Goal: Task Accomplishment & Management: Use online tool/utility

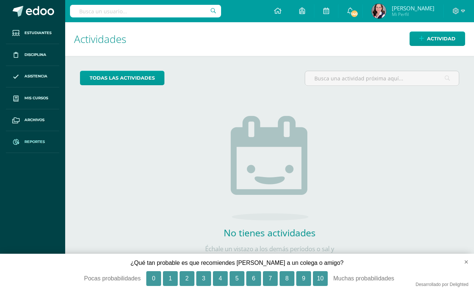
click at [36, 143] on span "Reportes" at bounding box center [34, 142] width 20 height 6
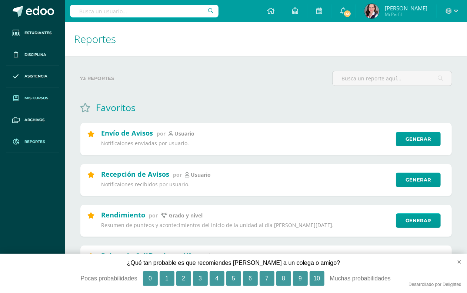
click at [36, 96] on span "Mis cursos" at bounding box center [36, 98] width 24 height 6
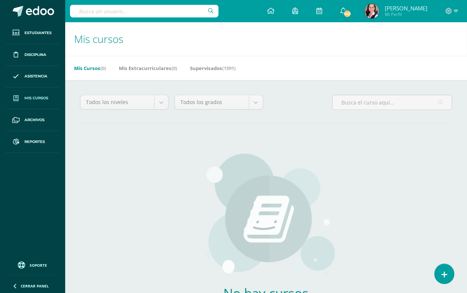
click at [88, 12] on input "text" at bounding box center [144, 11] width 149 height 13
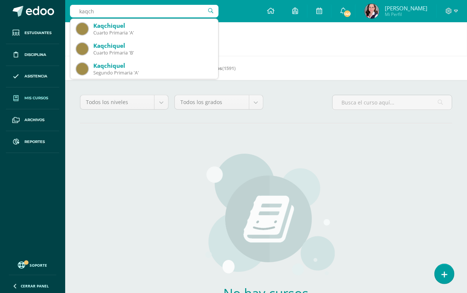
type input "kaqchi"
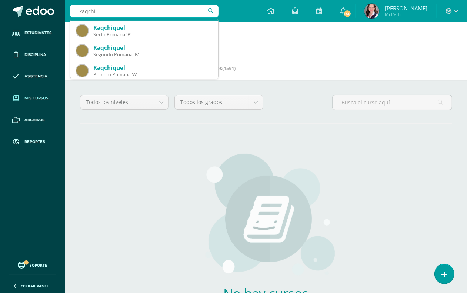
scroll to position [139, 0]
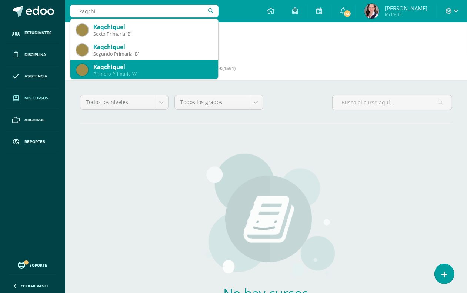
click at [146, 68] on div "Kaqchiquel" at bounding box center [152, 67] width 119 height 8
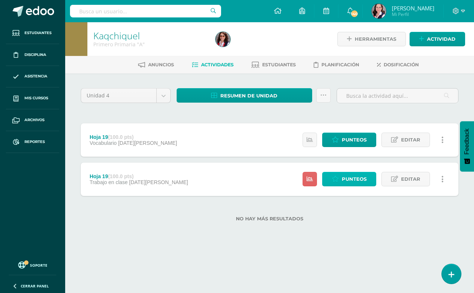
click at [342, 178] on span "Punteos" at bounding box center [354, 179] width 25 height 14
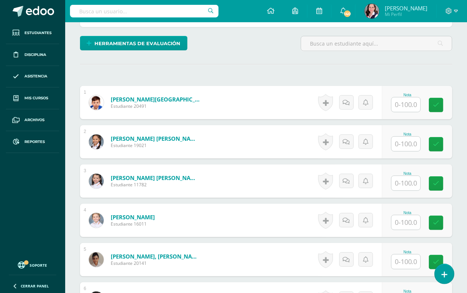
scroll to position [232, 0]
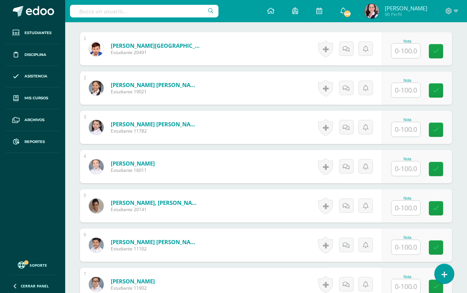
click at [412, 212] on input "text" at bounding box center [406, 208] width 29 height 14
type input "90"
click at [412, 166] on input "text" at bounding box center [410, 169] width 30 height 15
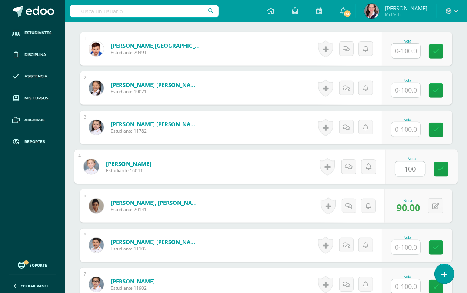
type input "100"
click at [409, 127] on input "text" at bounding box center [406, 129] width 29 height 14
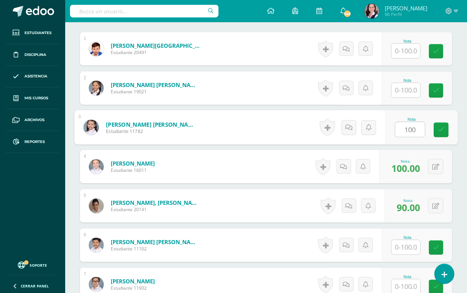
type input "100"
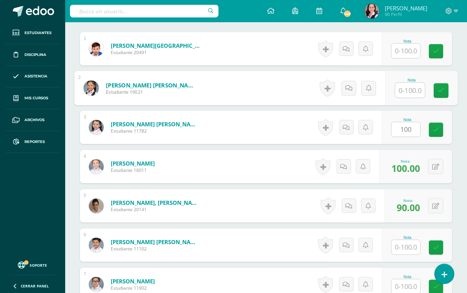
click at [400, 92] on input "text" at bounding box center [410, 90] width 30 height 15
type input "100"
click at [405, 44] on input "text" at bounding box center [406, 51] width 29 height 14
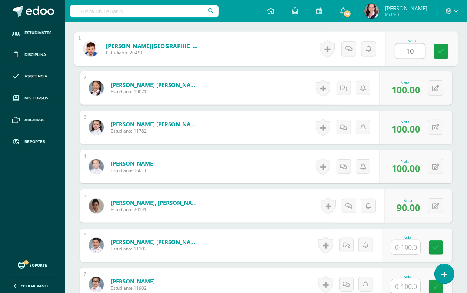
type input "100"
click at [444, 52] on icon at bounding box center [441, 51] width 7 height 6
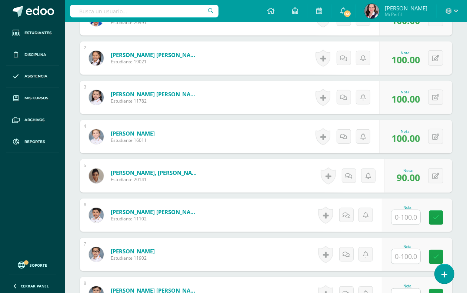
scroll to position [279, 0]
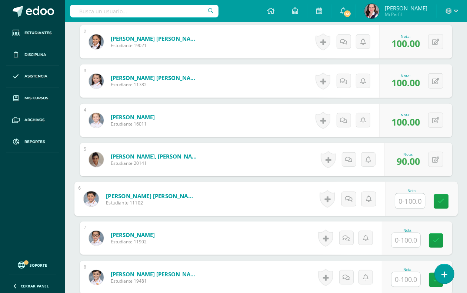
click at [416, 199] on input "text" at bounding box center [410, 201] width 30 height 15
type input "100"
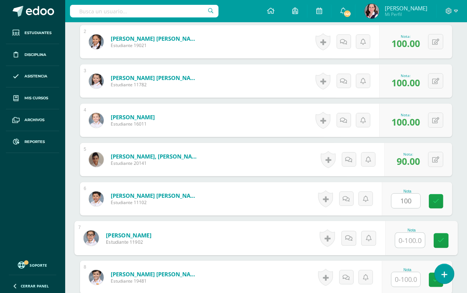
click at [408, 239] on input "text" at bounding box center [410, 240] width 30 height 15
type input "100"
click at [414, 278] on input "text" at bounding box center [406, 279] width 29 height 14
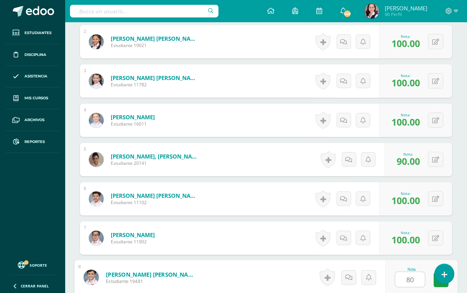
scroll to position [371, 0]
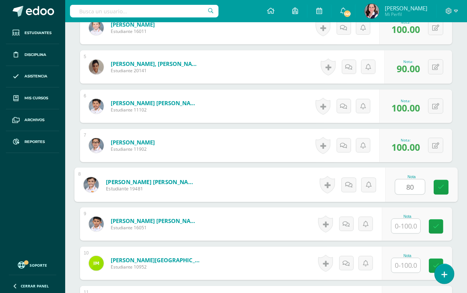
type input "80"
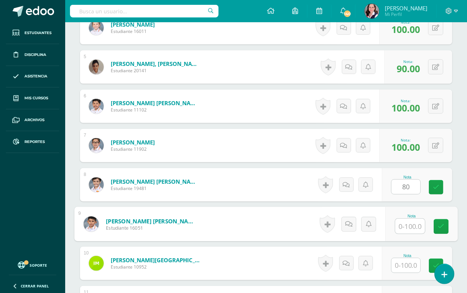
click at [408, 227] on input "text" at bounding box center [410, 226] width 30 height 15
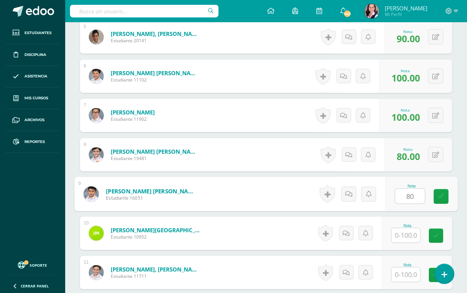
scroll to position [417, 0]
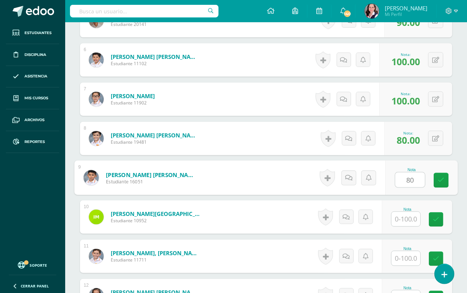
type input "80"
click at [407, 223] on input "text" at bounding box center [406, 219] width 29 height 14
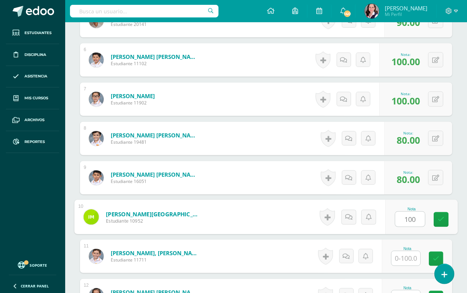
scroll to position [464, 0]
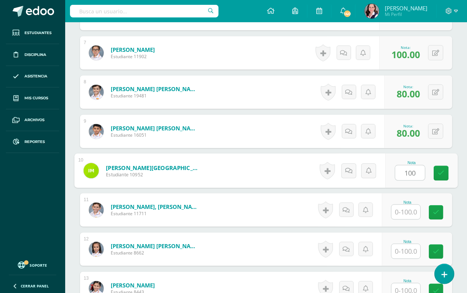
type input "100"
click at [408, 217] on input "text" at bounding box center [406, 212] width 29 height 14
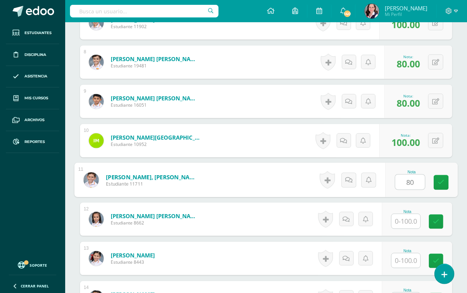
scroll to position [510, 0]
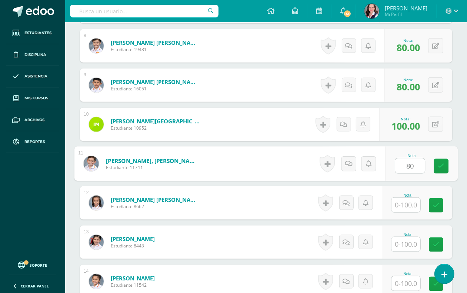
type input "80"
click at [407, 204] on input "text" at bounding box center [406, 205] width 29 height 14
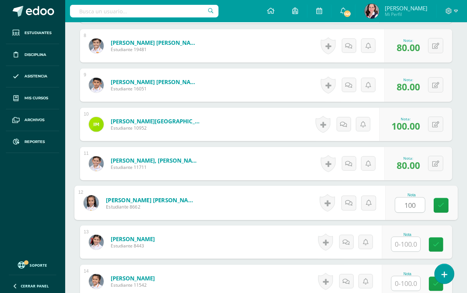
type input "100"
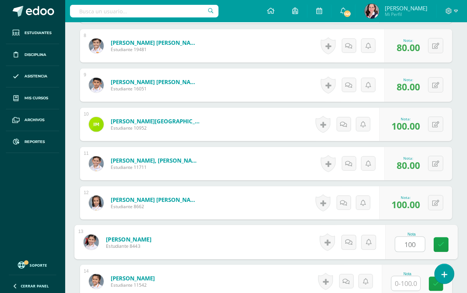
type input "100"
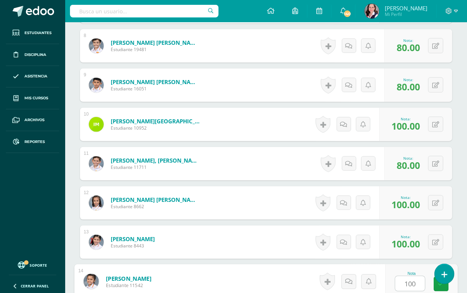
type input "100"
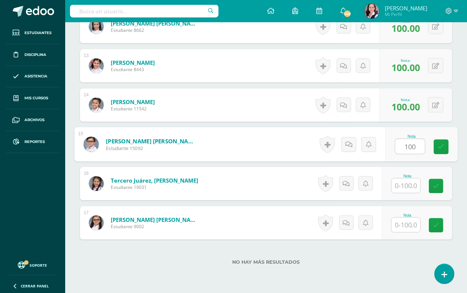
type input "100"
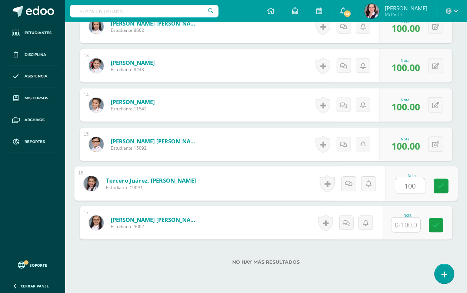
type input "100"
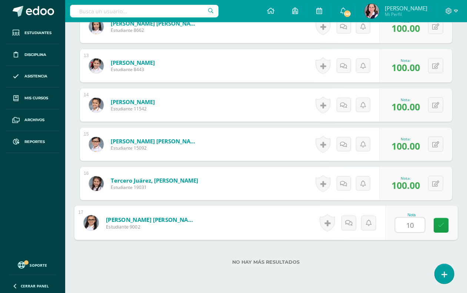
type input "100"
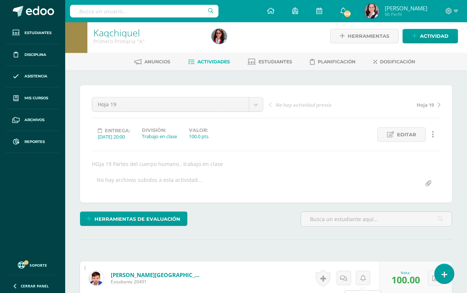
scroll to position [0, 0]
